Goal: Task Accomplishment & Management: Manage account settings

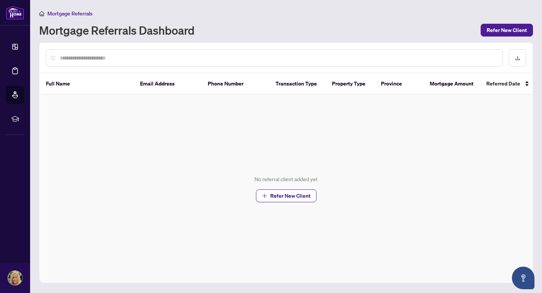
click at [15, 46] on icon at bounding box center [14, 46] width 5 height 5
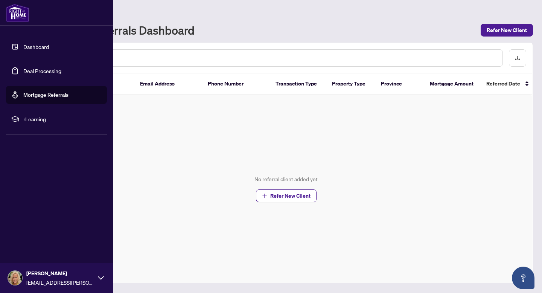
click at [23, 46] on link "Dashboard" at bounding box center [36, 46] width 26 height 7
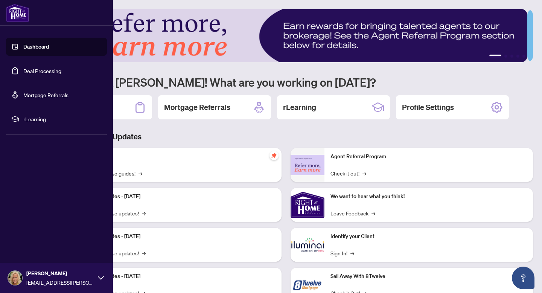
click at [215, 133] on h3 "Brokerage & Industry Updates" at bounding box center [286, 136] width 494 height 11
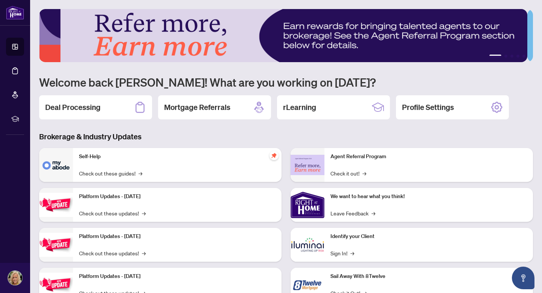
click at [108, 104] on div "Deal Processing" at bounding box center [95, 107] width 113 height 24
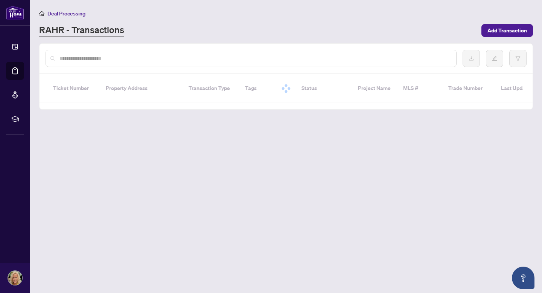
click at [108, 104] on div "Ticket Number Property Address Transaction Type Tags Status Project Name MLS # …" at bounding box center [285, 91] width 493 height 35
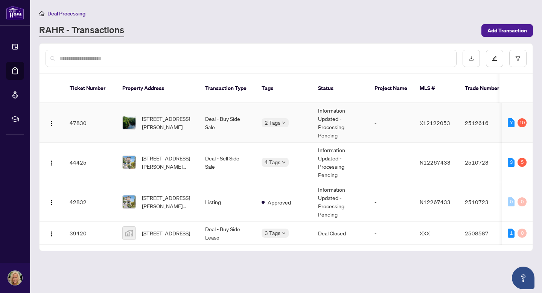
click at [242, 203] on td "Listing" at bounding box center [227, 201] width 56 height 39
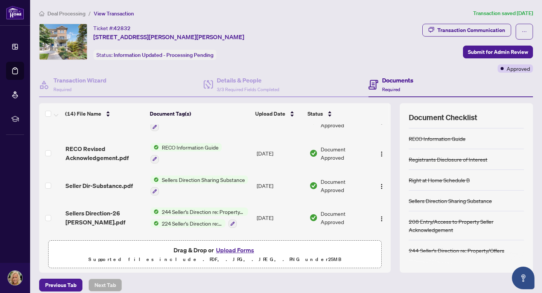
scroll to position [185, 0]
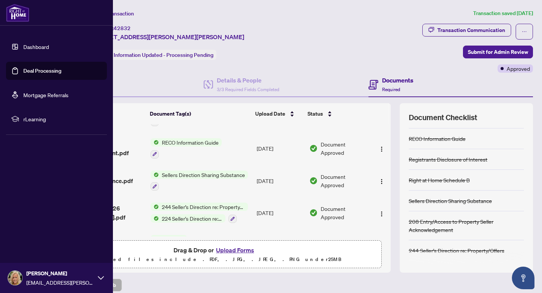
click at [41, 45] on link "Dashboard" at bounding box center [36, 46] width 26 height 7
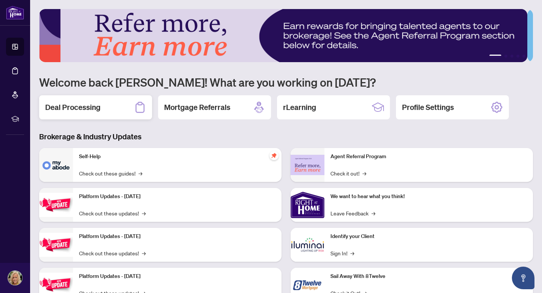
click at [77, 102] on h2 "Deal Processing" at bounding box center [72, 107] width 55 height 11
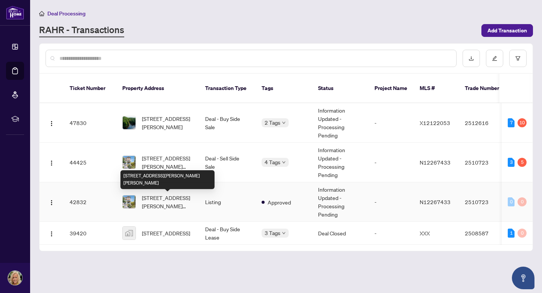
click at [157, 200] on span "[STREET_ADDRESS][PERSON_NAME][PERSON_NAME]" at bounding box center [167, 201] width 51 height 17
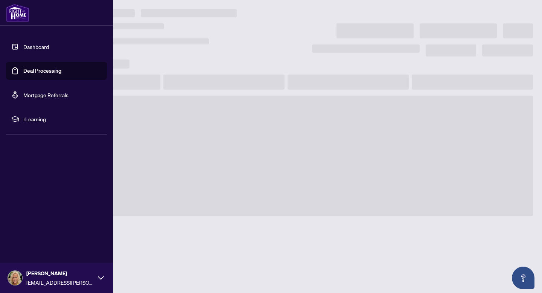
click at [23, 44] on link "Dashboard" at bounding box center [36, 46] width 26 height 7
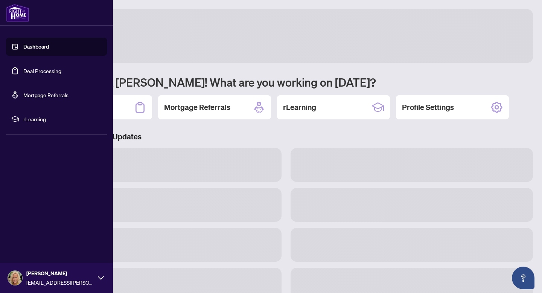
click at [23, 44] on link "Dashboard" at bounding box center [36, 46] width 26 height 7
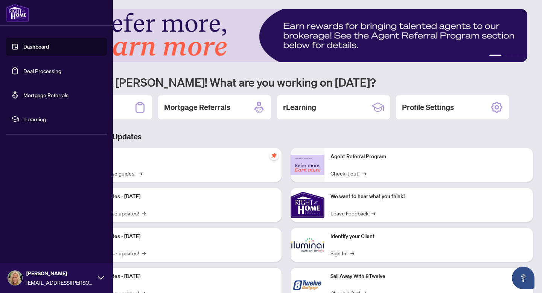
click at [38, 45] on link "Dashboard" at bounding box center [36, 46] width 26 height 7
click at [40, 49] on link "Dashboard" at bounding box center [36, 46] width 26 height 7
click at [36, 47] on link "Dashboard" at bounding box center [36, 46] width 26 height 7
click at [37, 47] on link "Dashboard" at bounding box center [36, 46] width 26 height 7
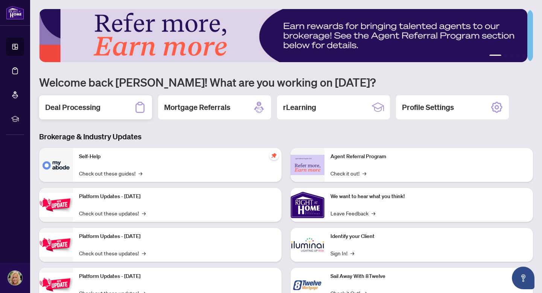
click at [73, 104] on h2 "Deal Processing" at bounding box center [72, 107] width 55 height 11
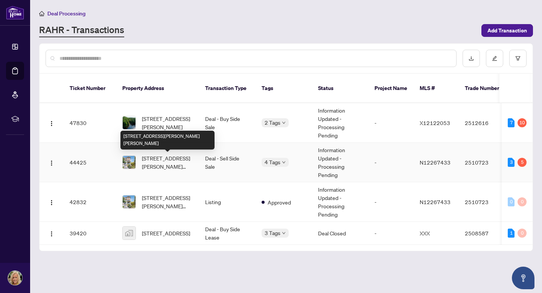
click at [156, 161] on span "[STREET_ADDRESS][PERSON_NAME][PERSON_NAME]" at bounding box center [167, 162] width 51 height 17
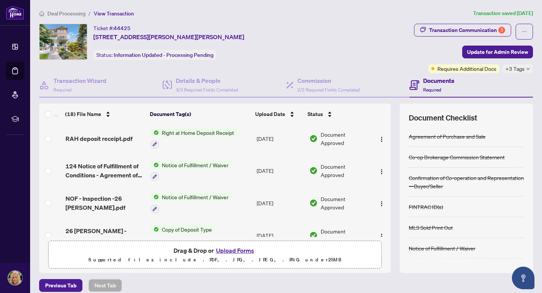
scroll to position [167, 0]
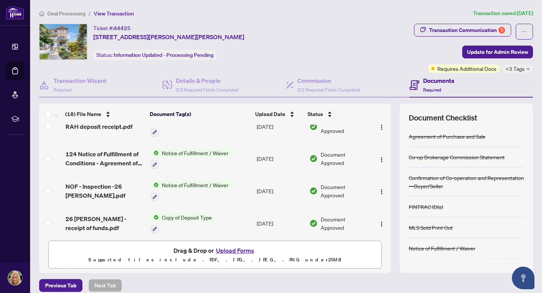
click at [172, 149] on span "Notice of Fulfillment / Waiver" at bounding box center [195, 153] width 73 height 8
click at [258, 158] on td "[DATE]" at bounding box center [280, 159] width 53 height 32
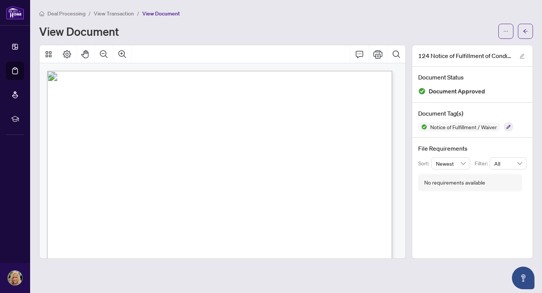
click at [131, 131] on span "[PERSON_NAME]" at bounding box center [110, 131] width 39 height 5
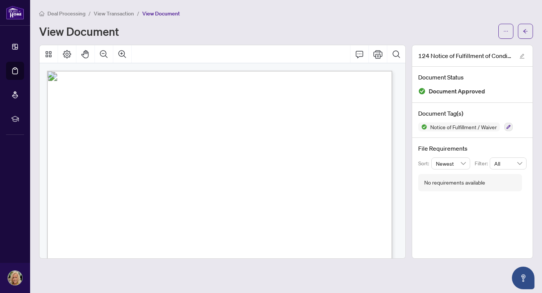
click at [377, 56] on icon "Print" at bounding box center [377, 54] width 9 height 8
